Goal: Download file/media

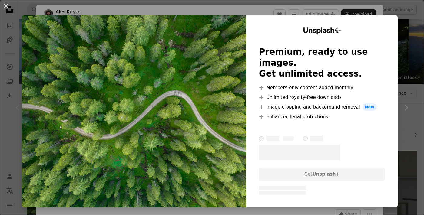
scroll to position [96, 0]
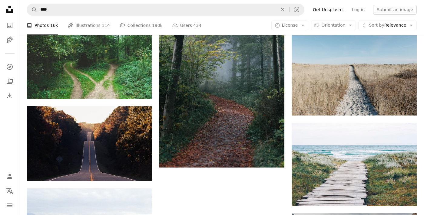
scroll to position [717, 0]
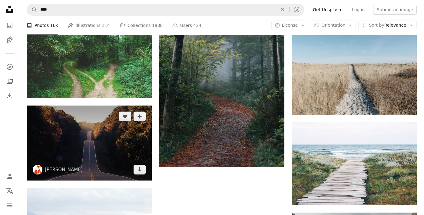
click at [64, 142] on img at bounding box center [89, 143] width 125 height 75
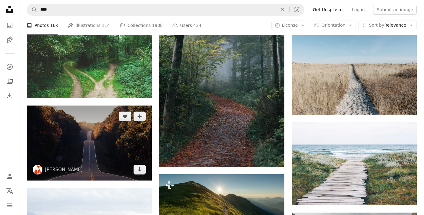
click at [61, 150] on img at bounding box center [89, 143] width 125 height 75
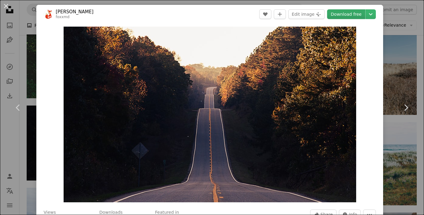
click at [343, 17] on link "Download free" at bounding box center [346, 14] width 38 height 10
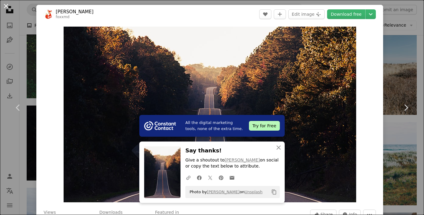
click at [5, 5] on button "An X shape" at bounding box center [5, 5] width 7 height 7
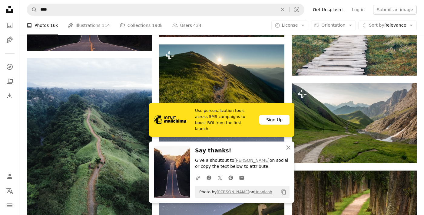
scroll to position [848, 0]
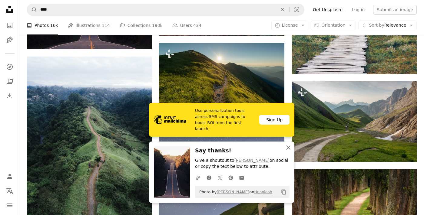
click at [290, 147] on icon "An X shape" at bounding box center [288, 147] width 7 height 7
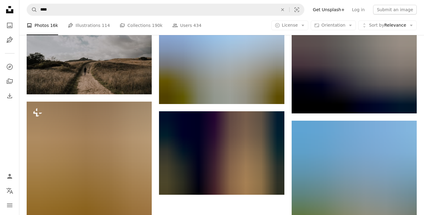
scroll to position [1610, 0]
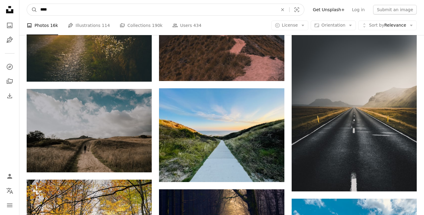
click at [158, 6] on input "****" at bounding box center [156, 10] width 239 height 12
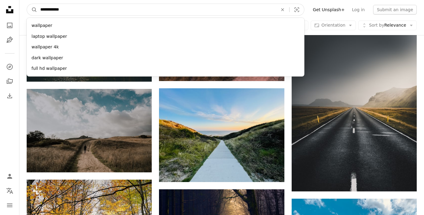
type input "**********"
click at [27, 4] on button "A magnifying glass" at bounding box center [32, 10] width 10 height 12
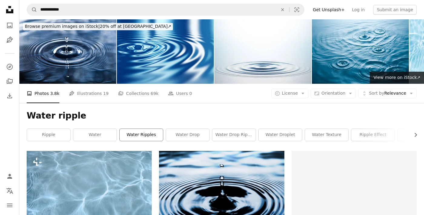
click at [139, 135] on link "water ripples" at bounding box center [141, 135] width 43 height 12
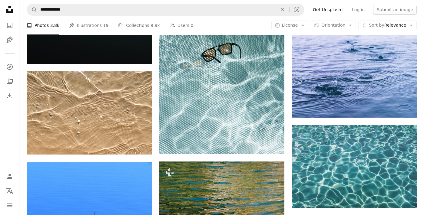
scroll to position [665, 0]
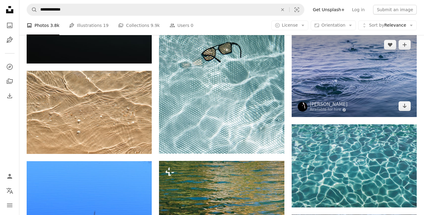
click at [345, 91] on img at bounding box center [353, 75] width 125 height 83
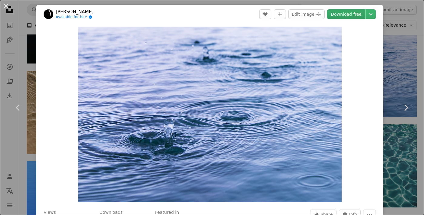
click at [362, 12] on link "Download free" at bounding box center [346, 14] width 38 height 10
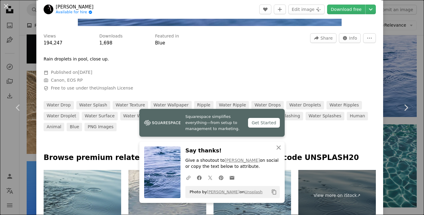
scroll to position [218, 0]
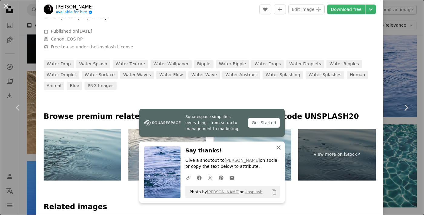
click at [278, 147] on icon "An X shape" at bounding box center [278, 147] width 7 height 7
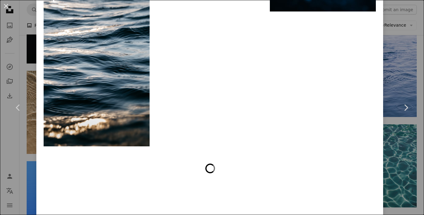
scroll to position [1052, 0]
